Goal: Find specific page/section

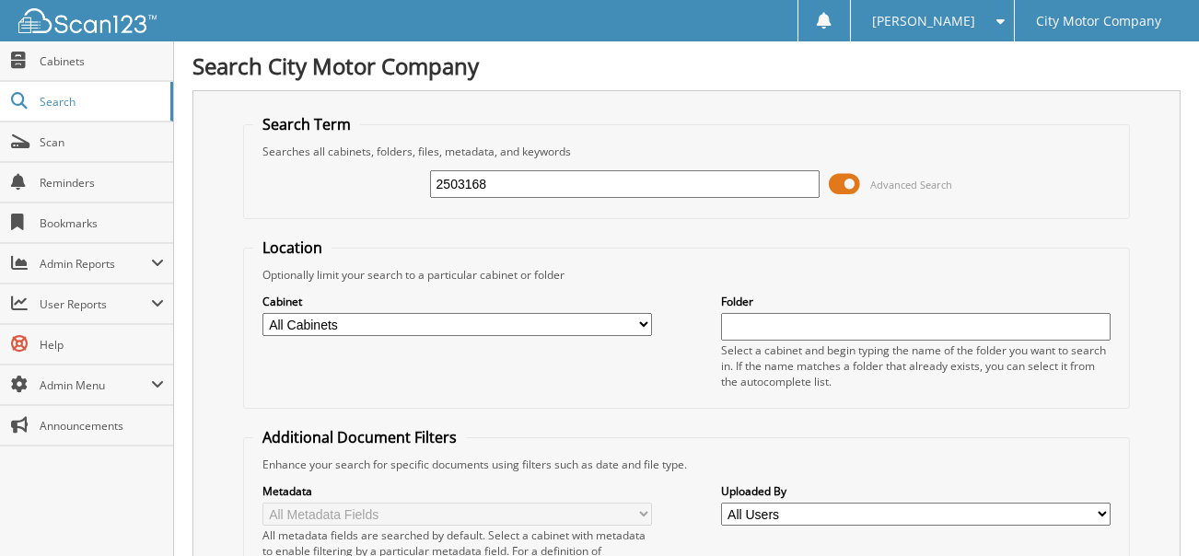
type input "2503168"
click at [519, 176] on input "2503168" at bounding box center [625, 184] width 390 height 28
type input "3168"
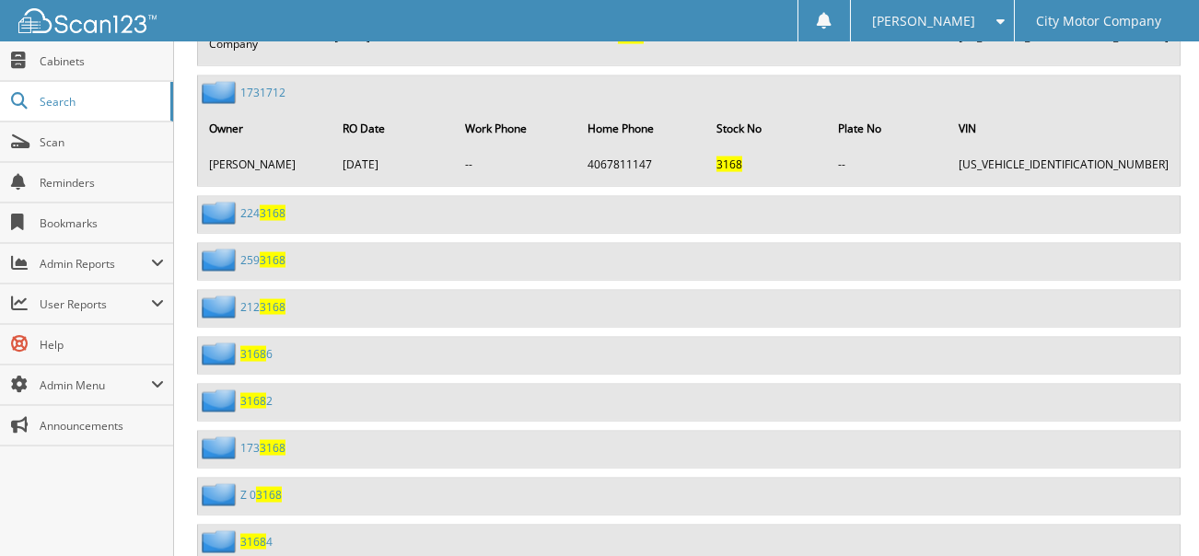
scroll to position [7274, 0]
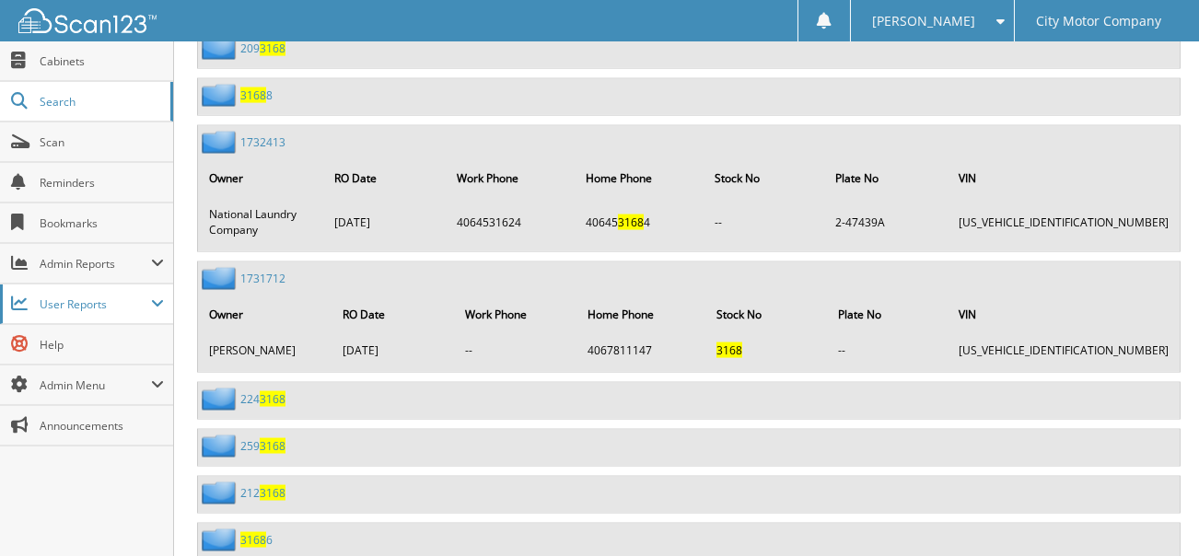
click at [15, 300] on span at bounding box center [19, 304] width 17 height 17
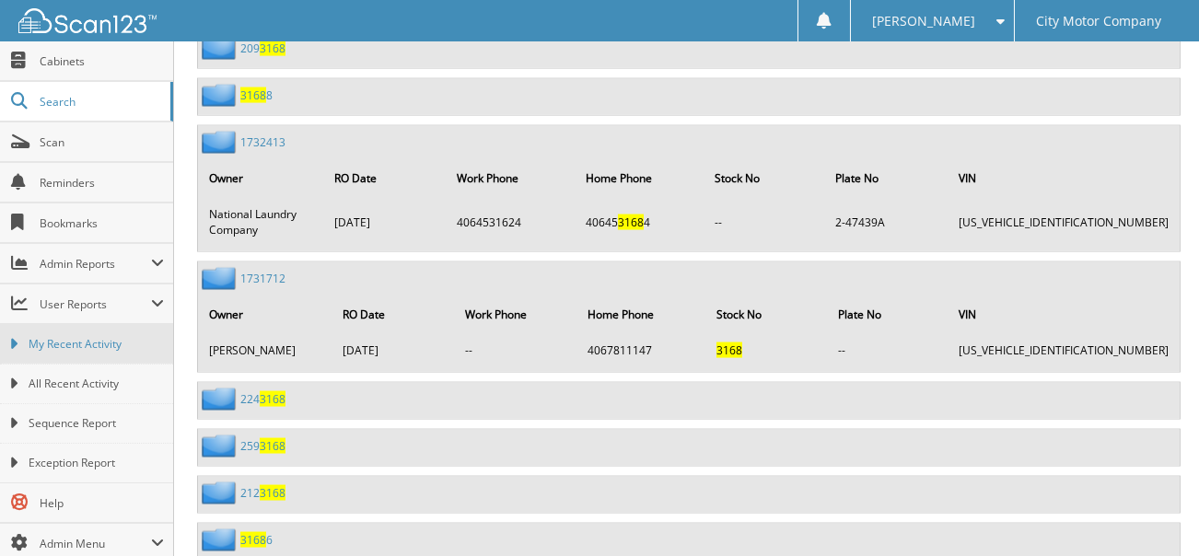
click at [12, 342] on icon at bounding box center [13, 344] width 8 height 17
